Goal: Information Seeking & Learning: Learn about a topic

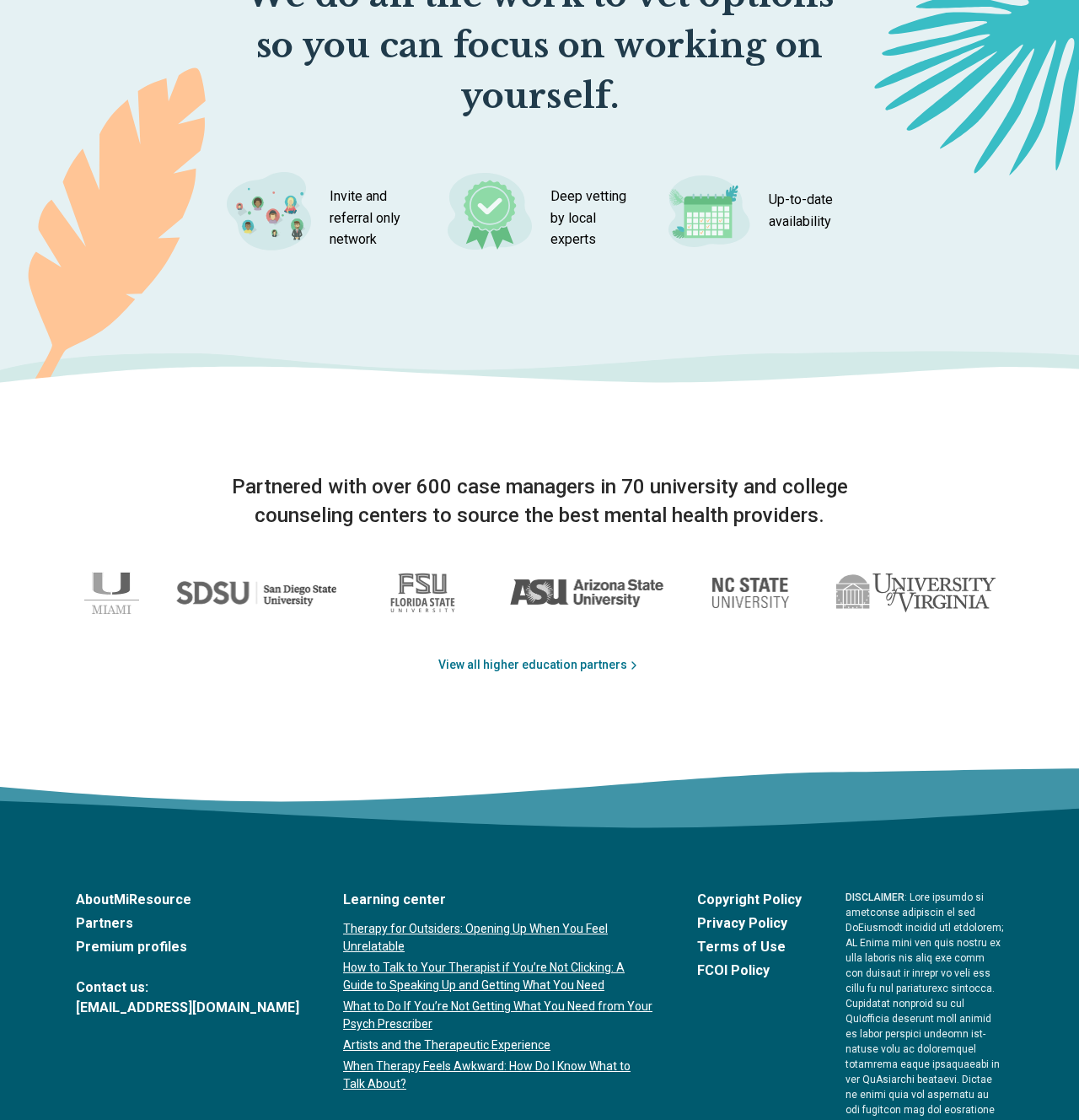
scroll to position [2616, 0]
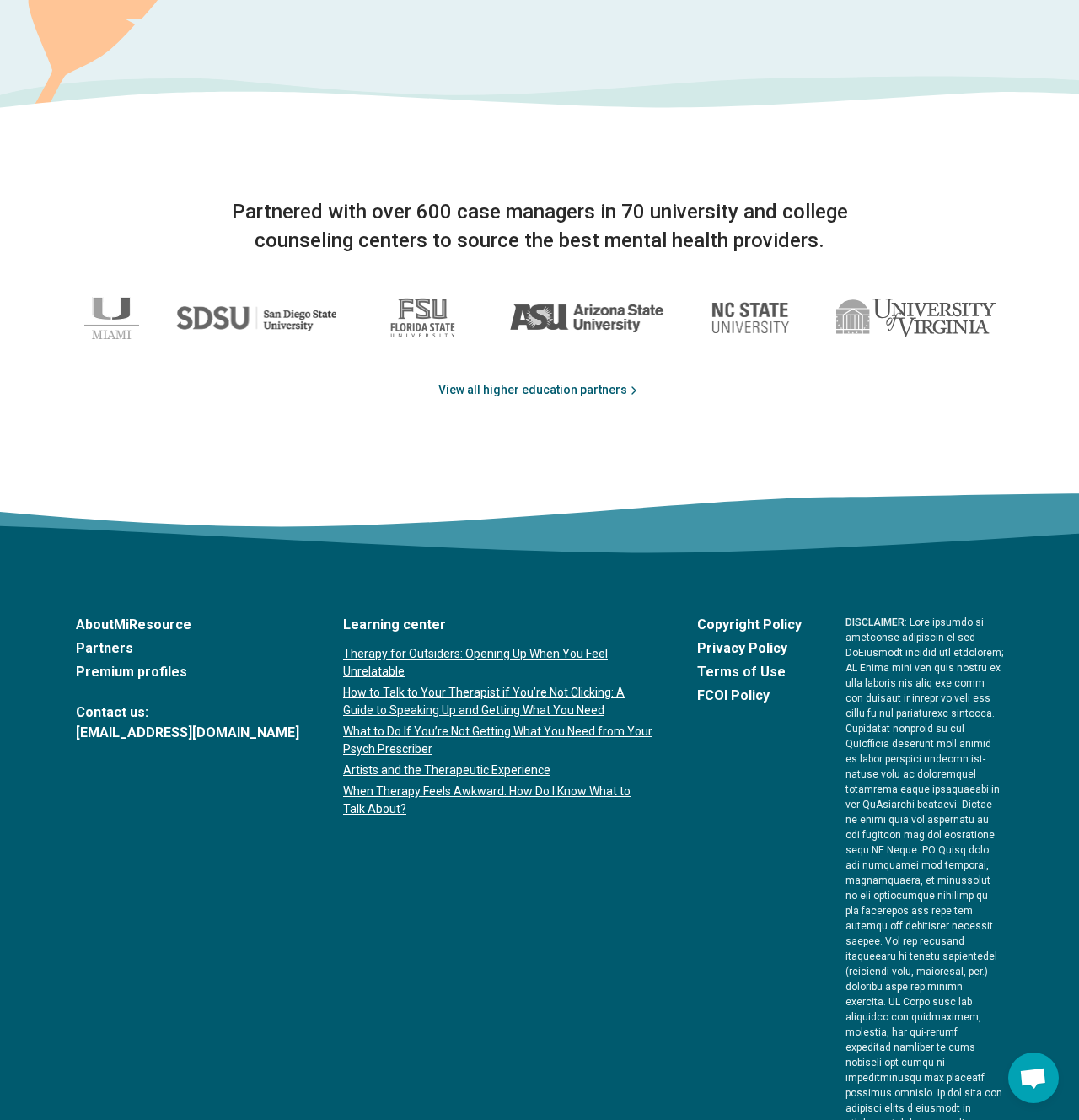
click at [543, 388] on link "View all higher education partners" at bounding box center [540, 390] width 202 height 18
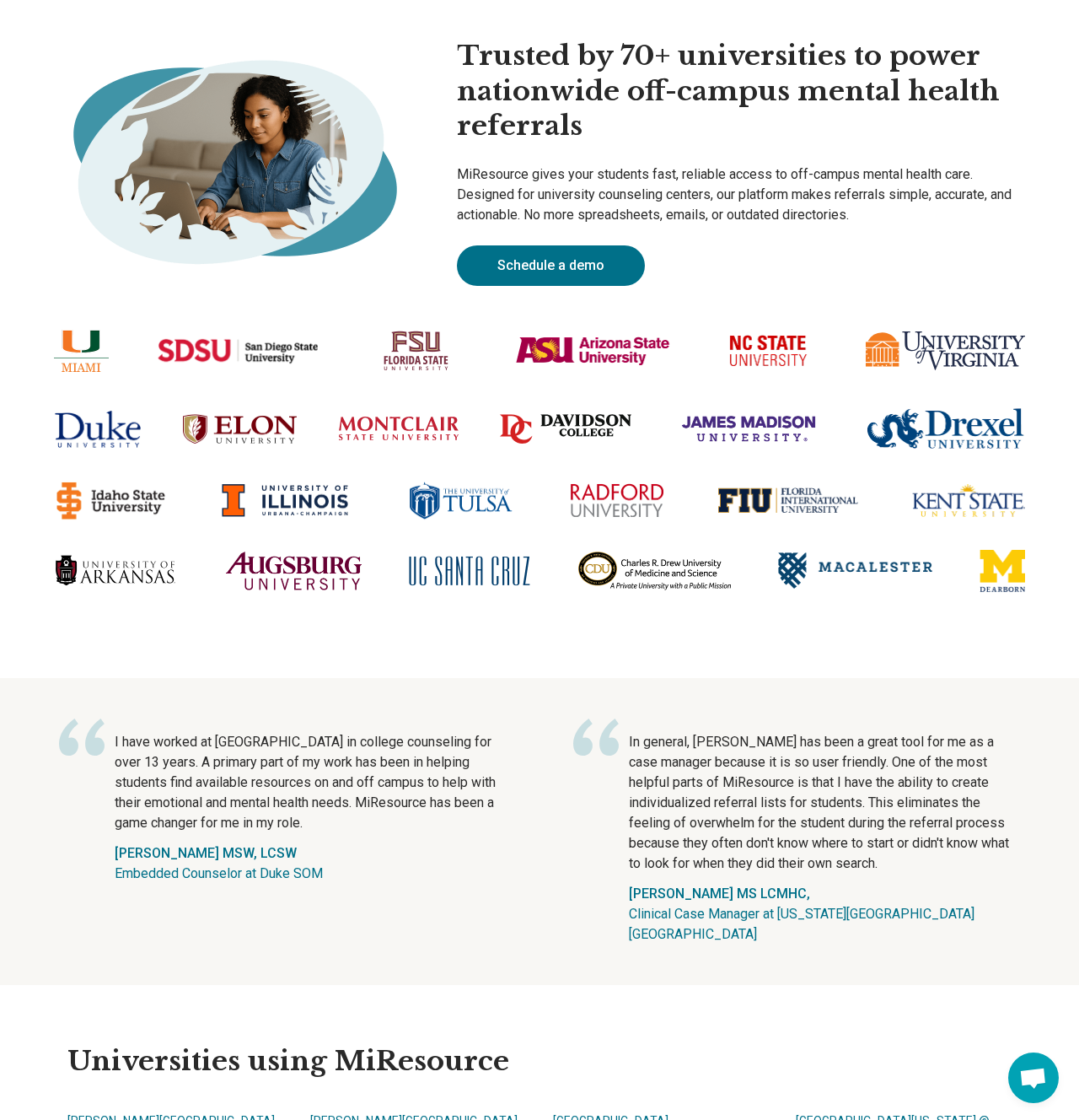
scroll to position [117, 0]
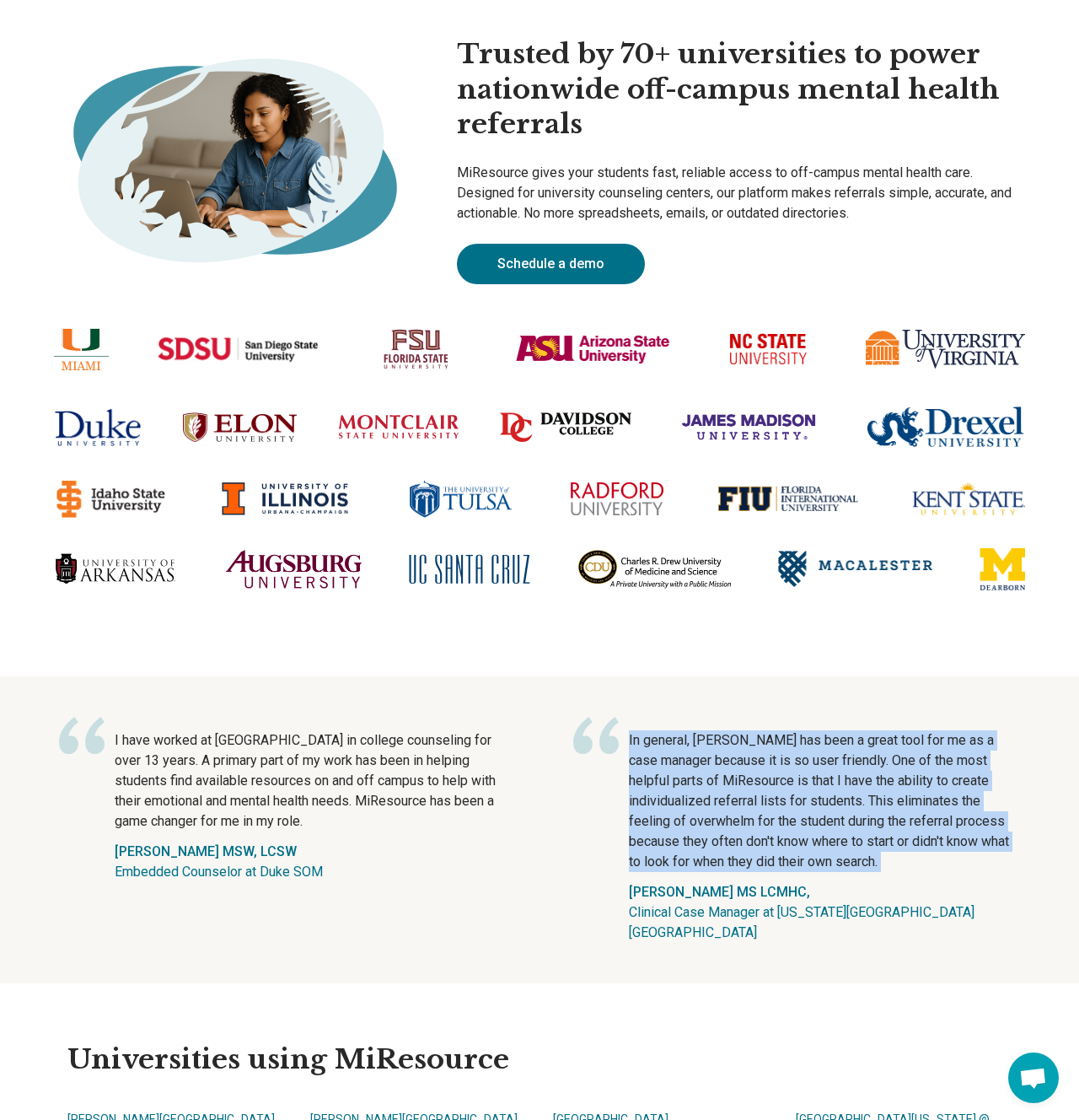
drag, startPoint x: 629, startPoint y: 740, endPoint x: 921, endPoint y: 875, distance: 321.7
click at [921, 875] on div "In general, [PERSON_NAME] has been a great tool for me as a case manager becaus…" at bounding box center [824, 837] width 391 height 213
copy p "In general, [PERSON_NAME] has been a great tool for me as a case manager becaus…"
